Goal: Task Accomplishment & Management: Use online tool/utility

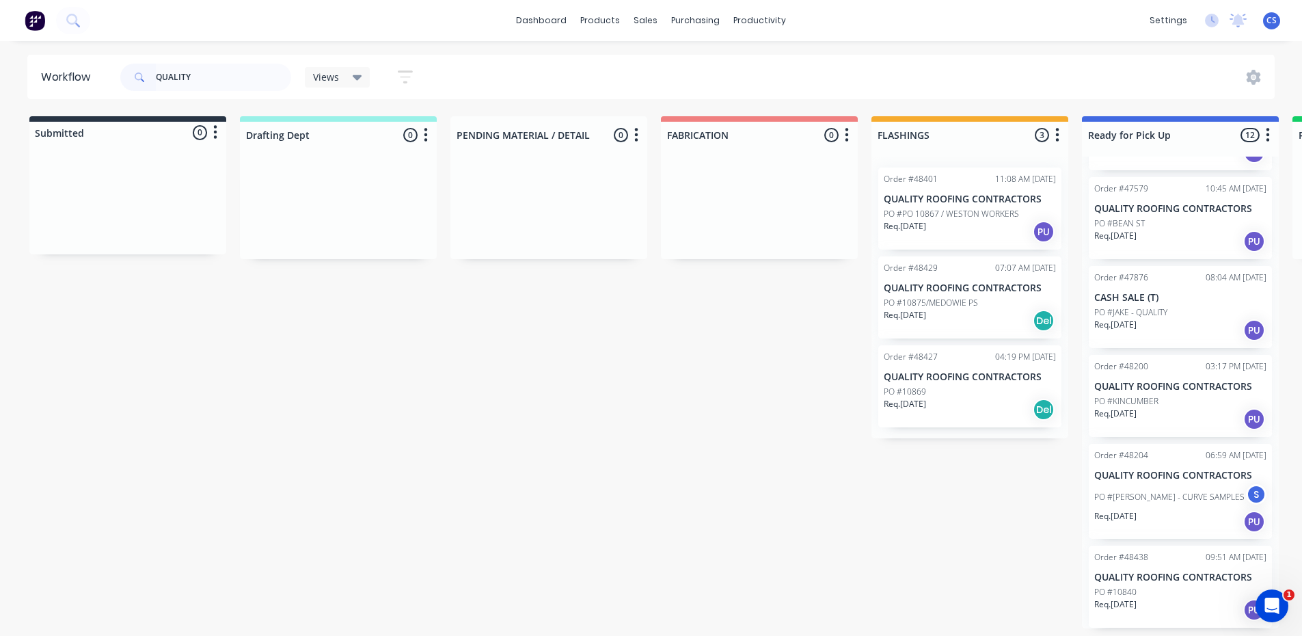
scroll to position [3, 0]
type input "QUALITY"
click at [1148, 594] on div "PO #10840" at bounding box center [1180, 592] width 172 height 12
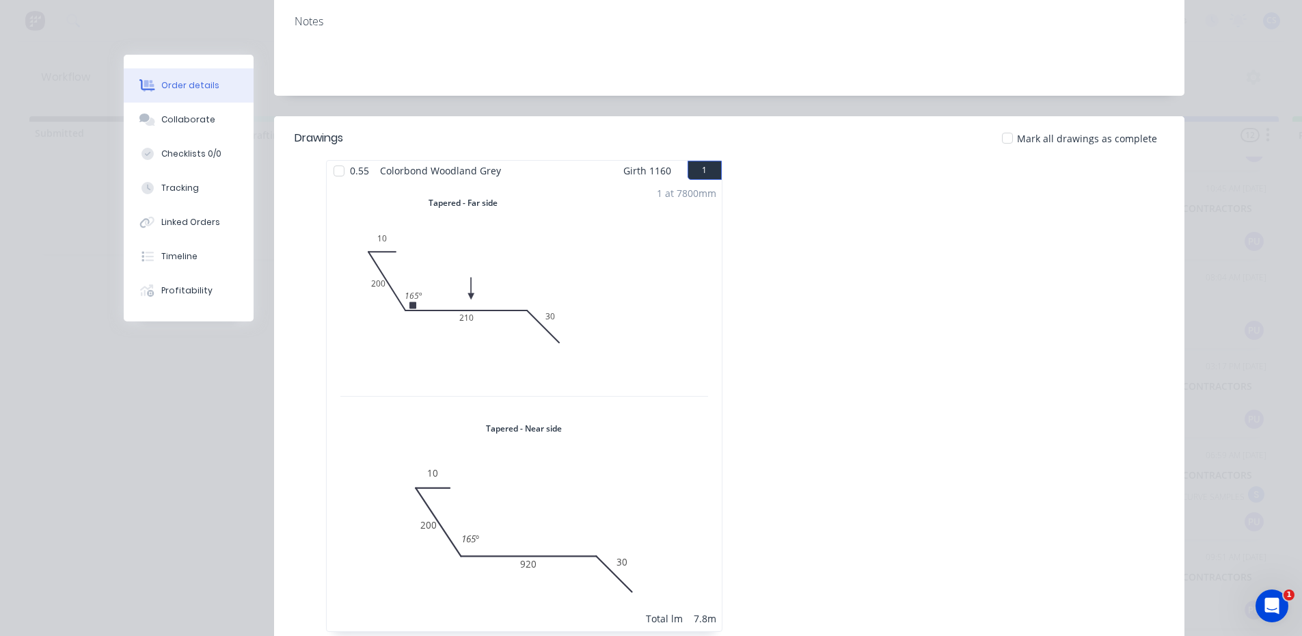
scroll to position [342, 0]
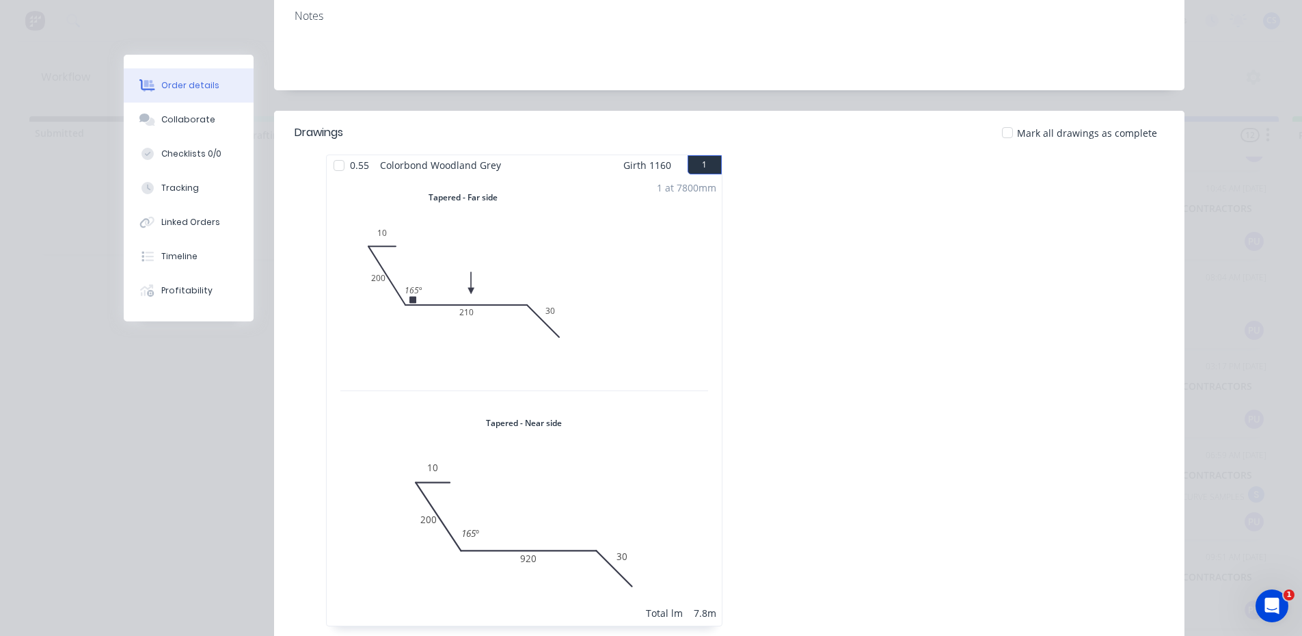
drag, startPoint x: 172, startPoint y: 113, endPoint x: 482, endPoint y: 295, distance: 359.7
click at [172, 111] on button "Collaborate" at bounding box center [189, 120] width 130 height 34
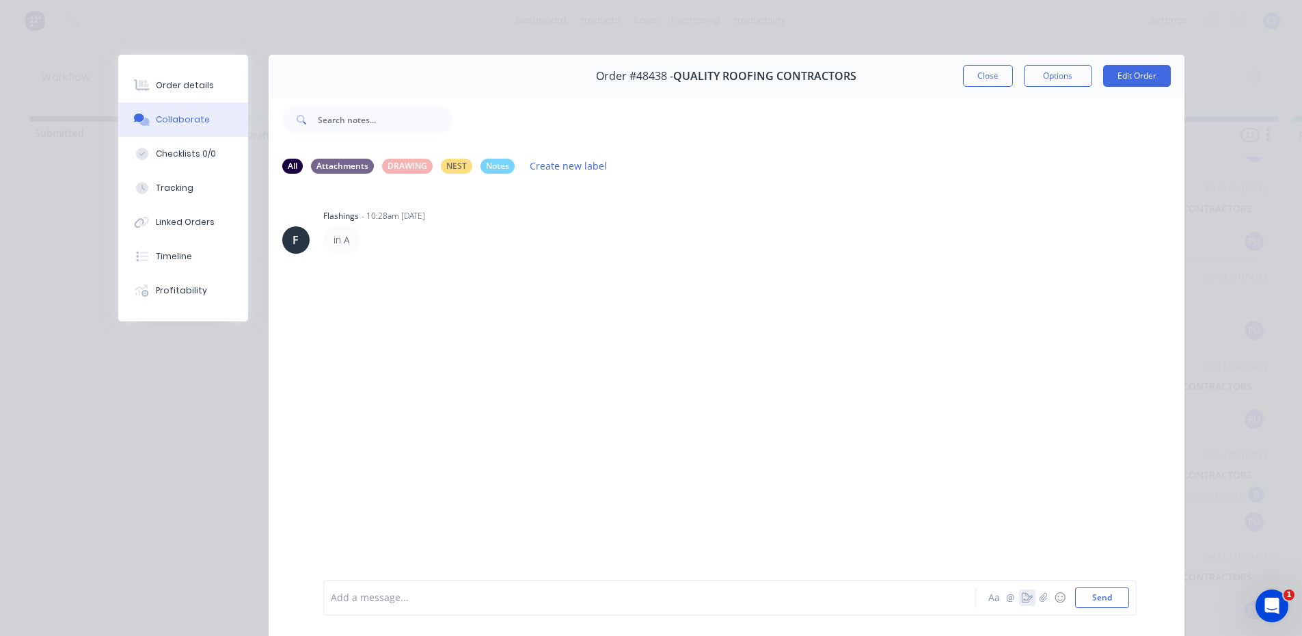
click at [1022, 601] on icon "button" at bounding box center [1027, 598] width 11 height 10
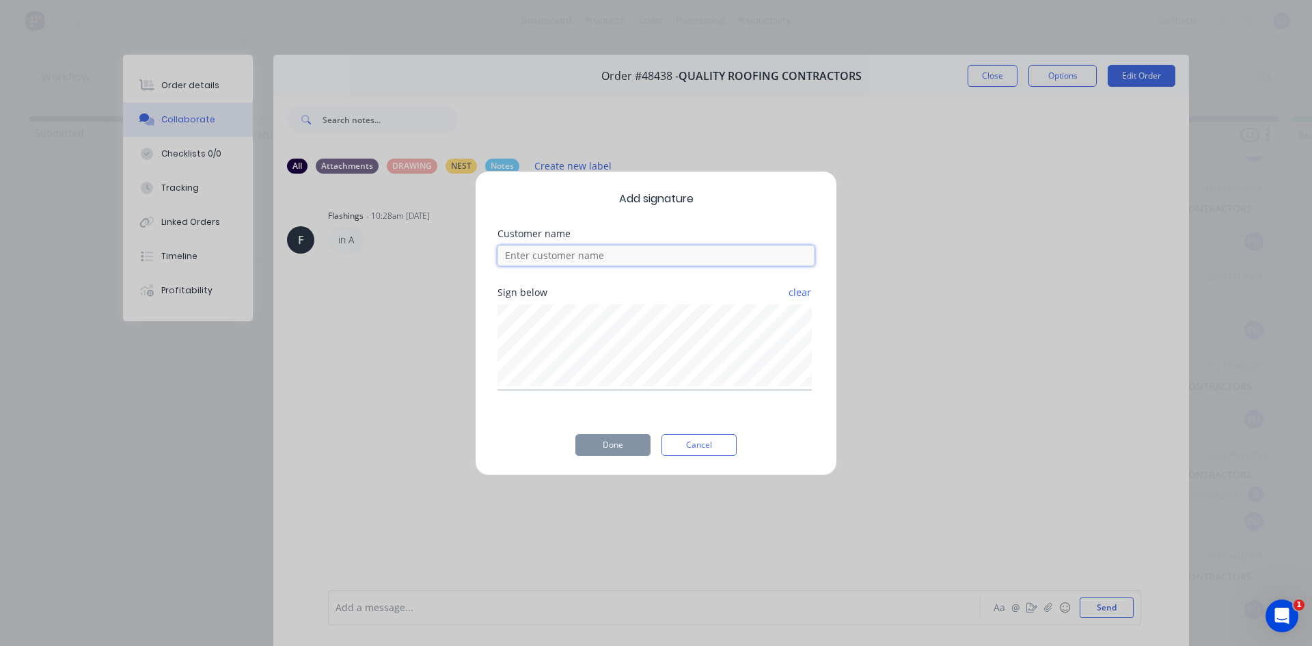
click at [558, 262] on input at bounding box center [656, 255] width 317 height 21
type input "[PERSON_NAME]"
click at [618, 442] on button "Done" at bounding box center [613, 445] width 75 height 22
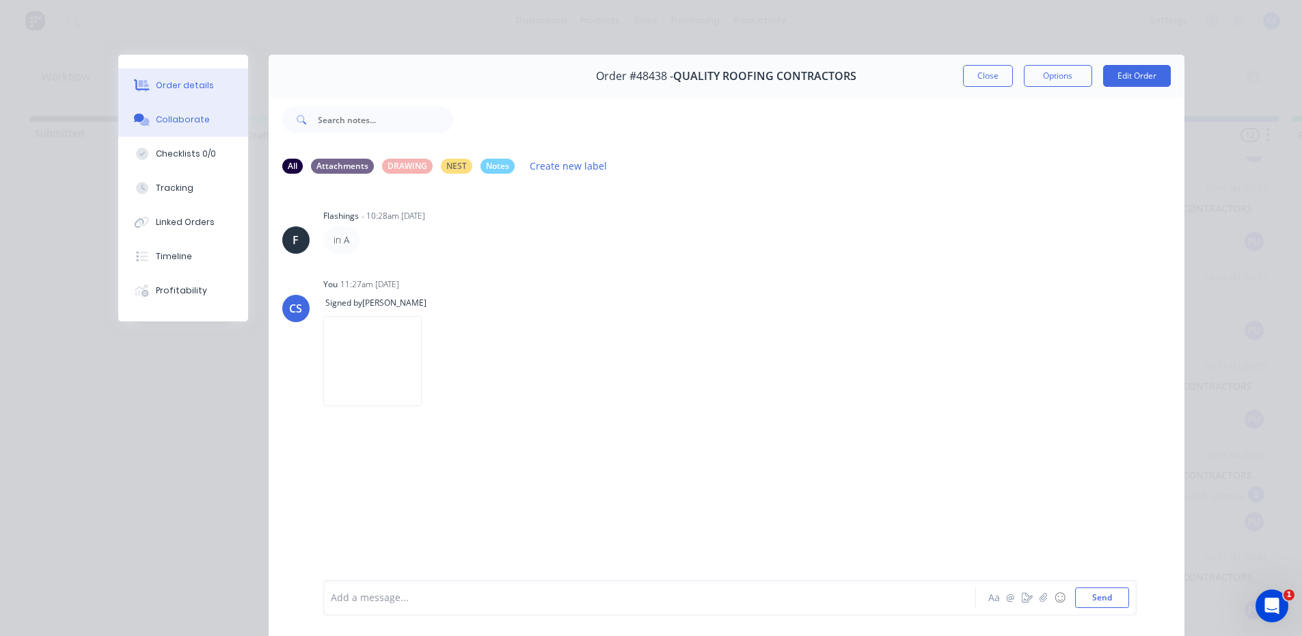
click at [178, 94] on button "Order details" at bounding box center [183, 85] width 130 height 34
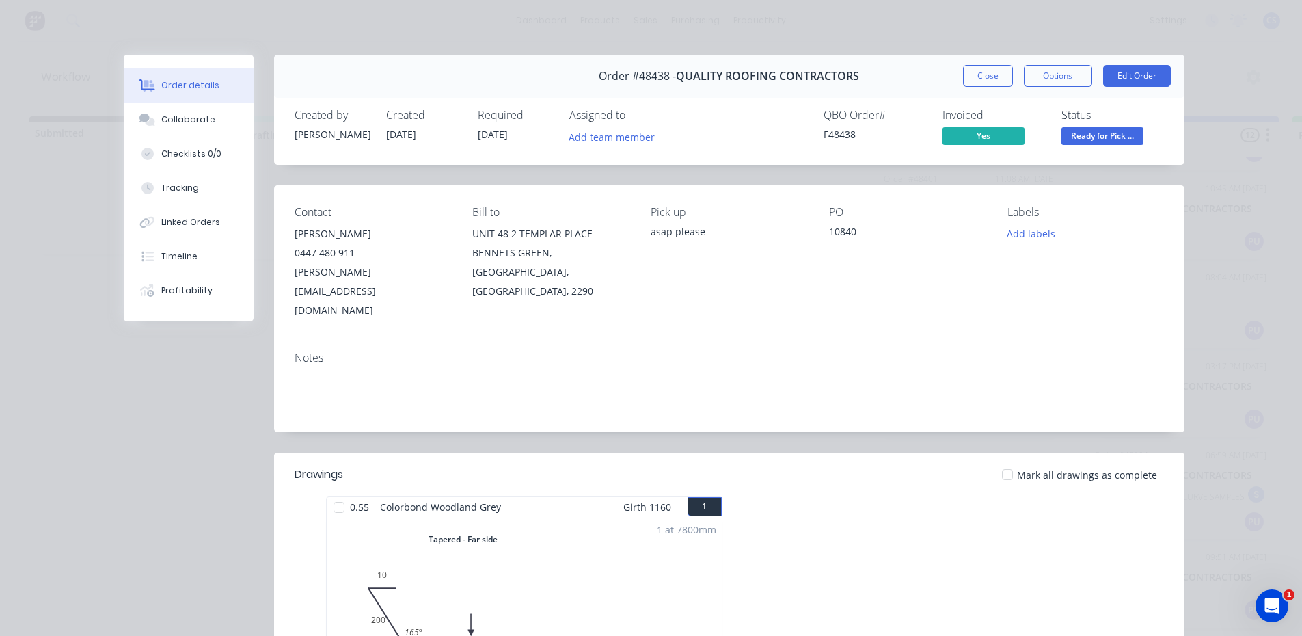
click at [1085, 142] on span "Ready for Pick ..." at bounding box center [1103, 135] width 82 height 17
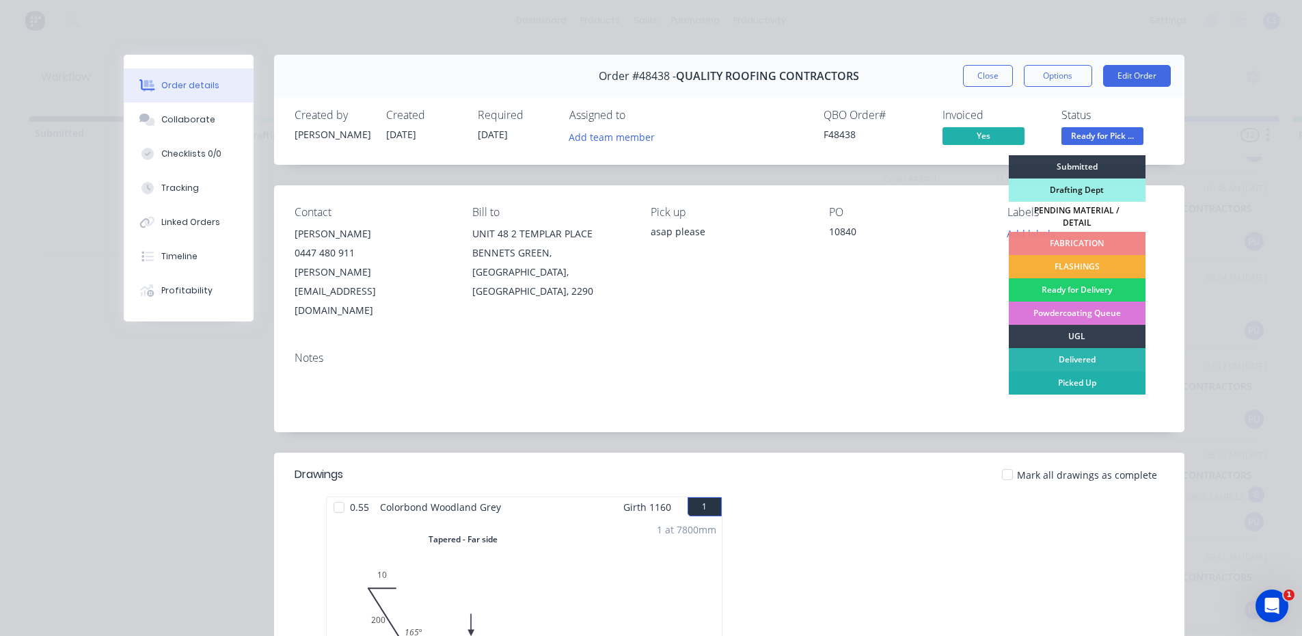
click at [1069, 371] on div "Picked Up" at bounding box center [1077, 382] width 137 height 23
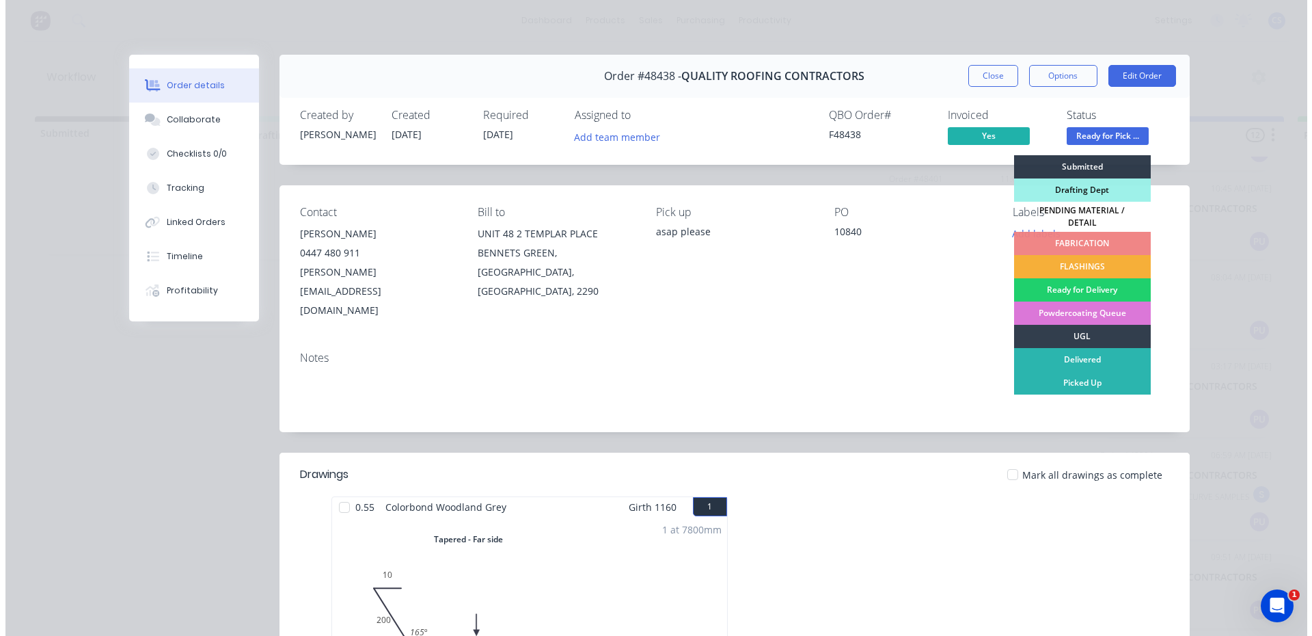
scroll to position [524, 0]
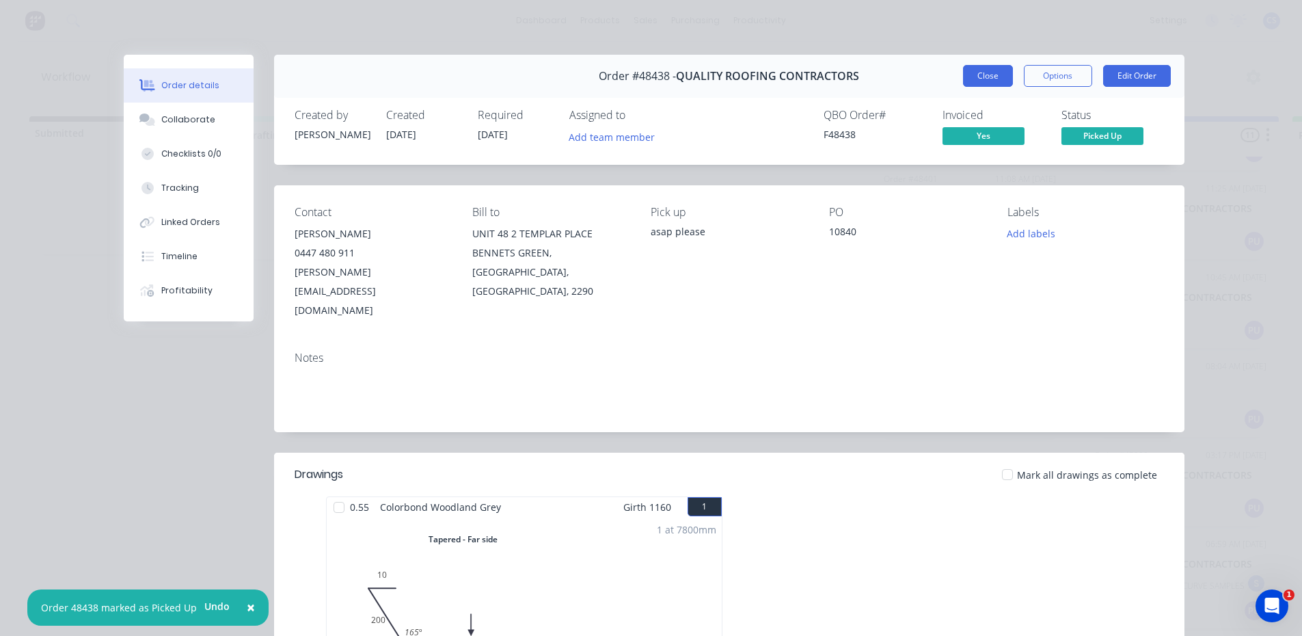
click at [992, 77] on button "Close" at bounding box center [988, 76] width 50 height 22
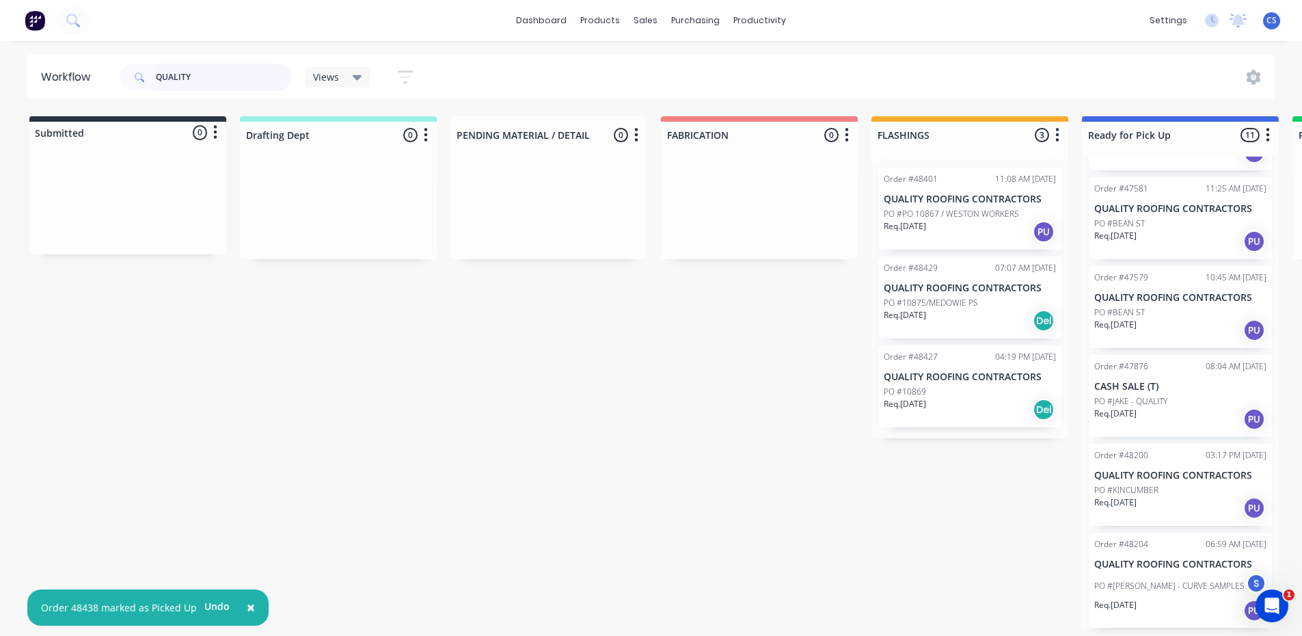
drag, startPoint x: 204, startPoint y: 69, endPoint x: 113, endPoint y: 69, distance: 90.9
click at [113, 69] on header "Workflow QUALITY Views Save new view None (Default) edit [PERSON_NAME] edit [PE…" at bounding box center [651, 77] width 1248 height 44
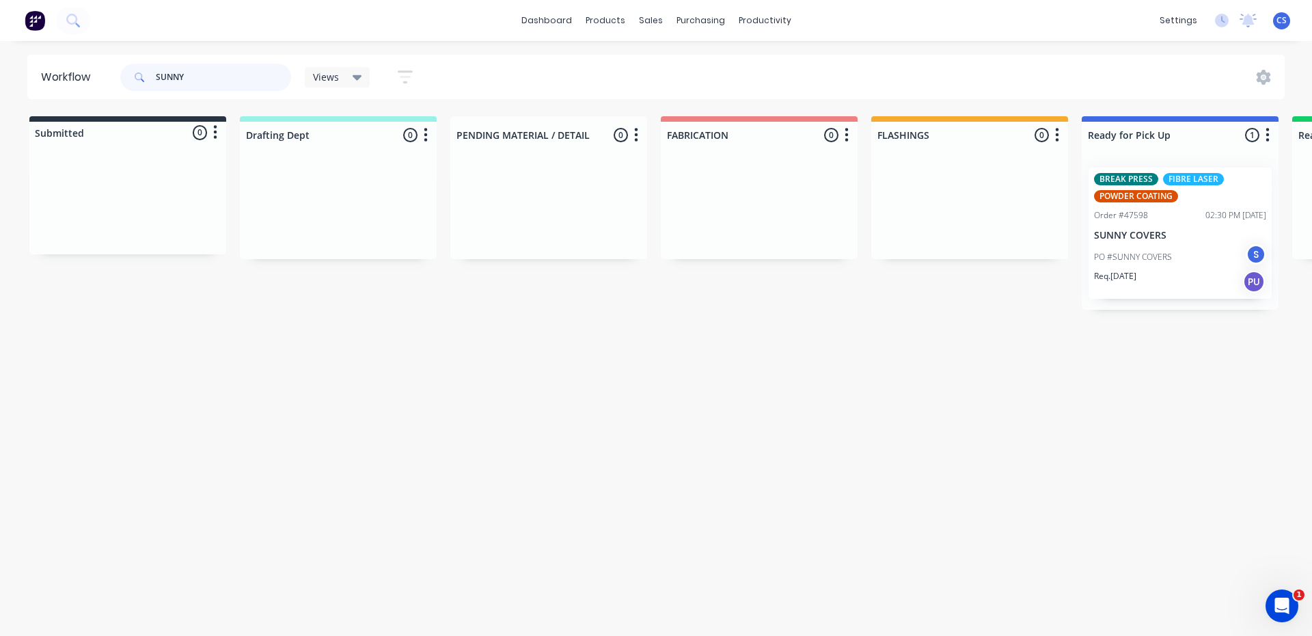
type input "SUNNY"
click at [1161, 275] on div "Req. [DATE] PU" at bounding box center [1180, 281] width 172 height 23
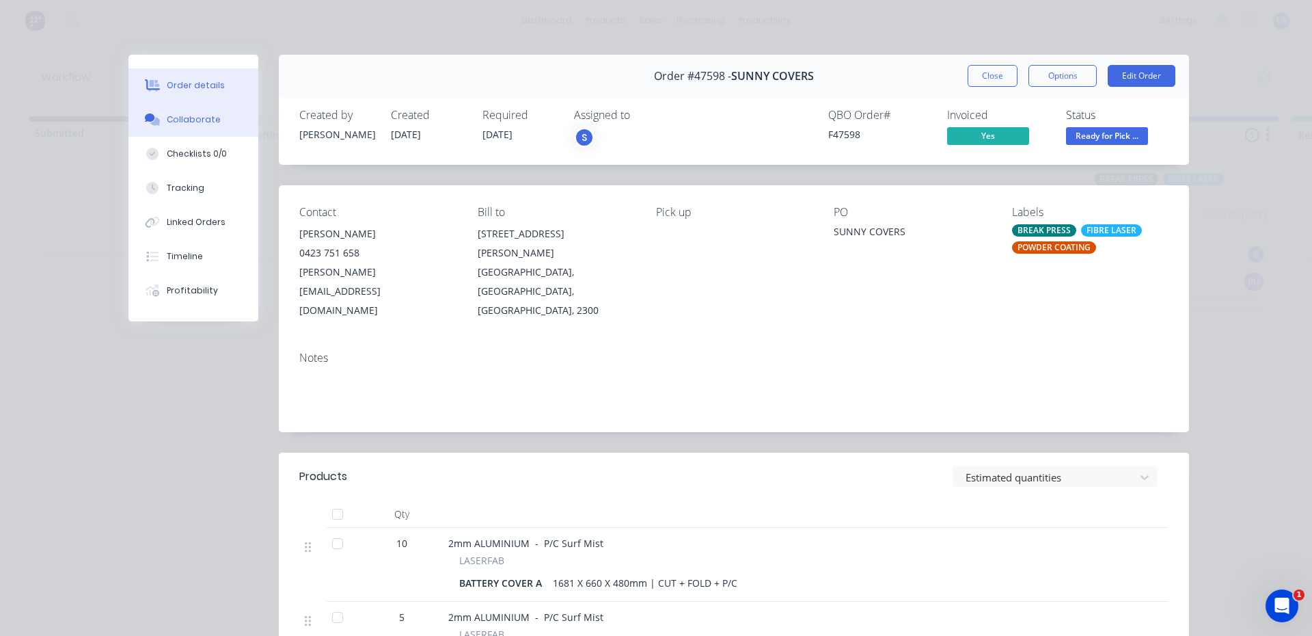
click at [217, 123] on button "Collaborate" at bounding box center [194, 120] width 130 height 34
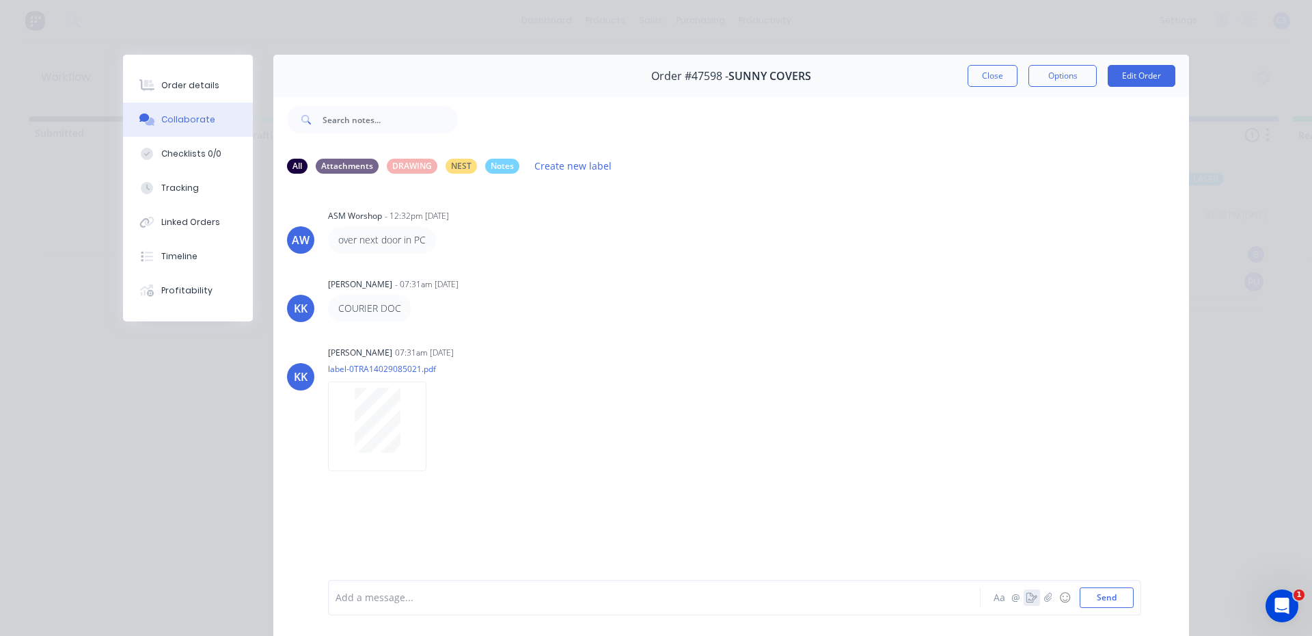
click at [1027, 597] on icon "button" at bounding box center [1032, 598] width 11 height 10
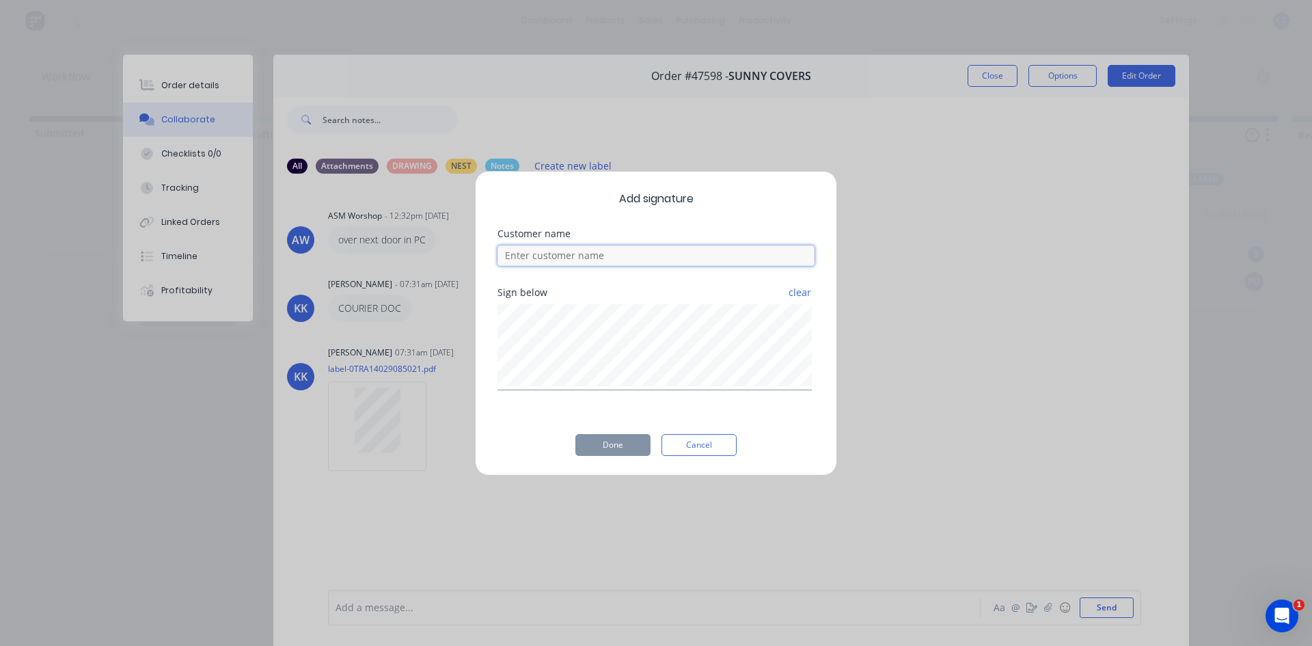
click at [674, 253] on input at bounding box center [656, 255] width 317 height 21
type input "[PERSON_NAME]"
click at [615, 448] on button "Done" at bounding box center [613, 445] width 75 height 22
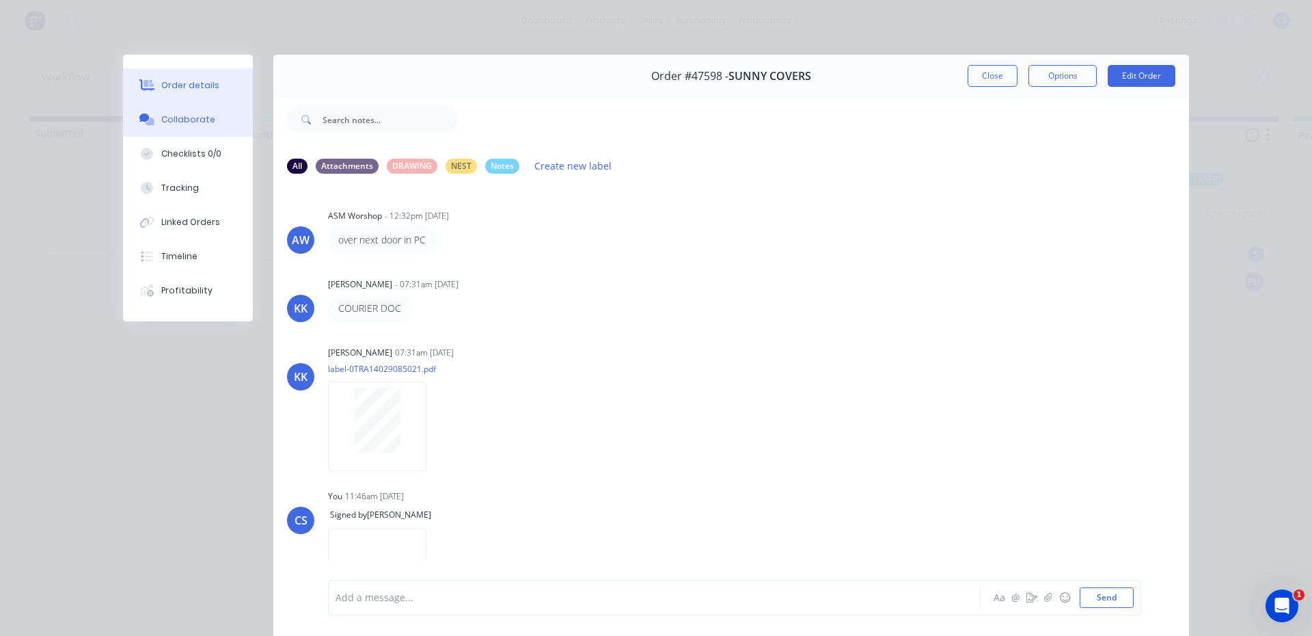
click at [233, 93] on button "Order details" at bounding box center [188, 85] width 130 height 34
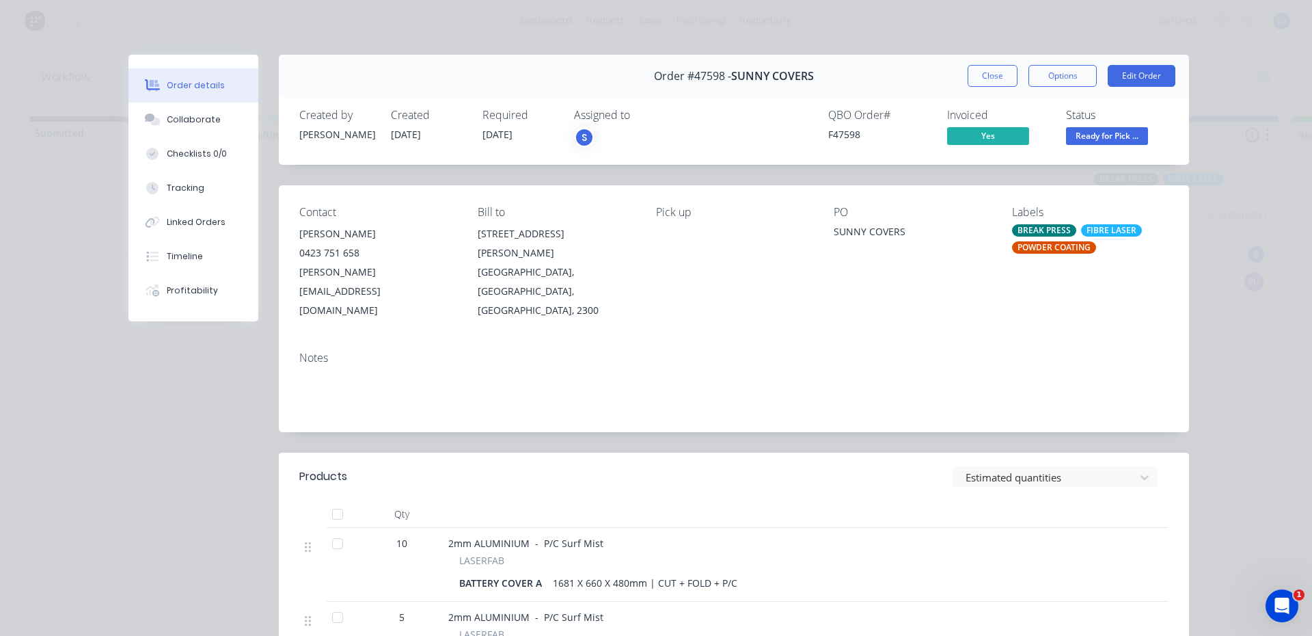
click at [1125, 142] on span "Ready for Pick ..." at bounding box center [1107, 135] width 82 height 17
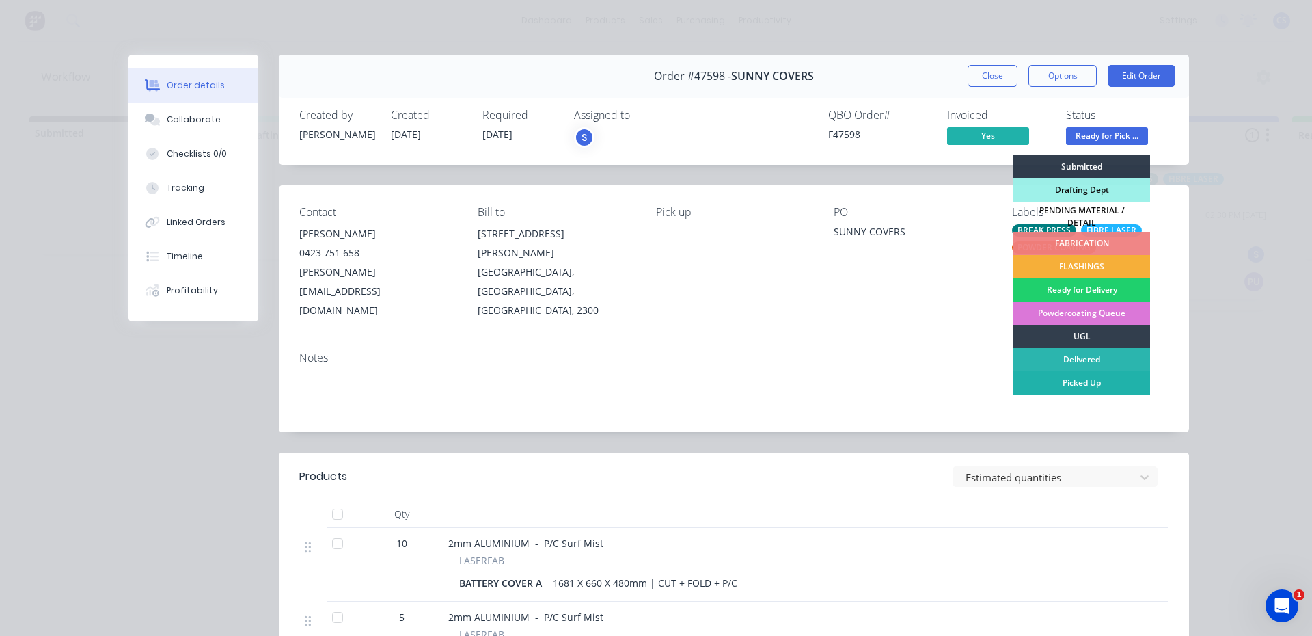
click at [1075, 373] on div "Picked Up" at bounding box center [1082, 382] width 137 height 23
